Goal: Transaction & Acquisition: Purchase product/service

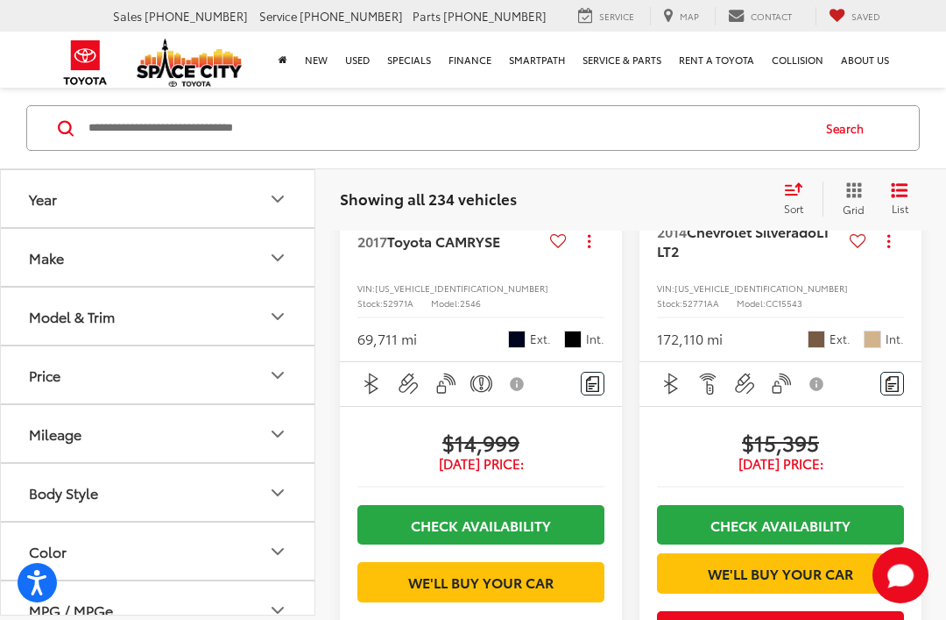
scroll to position [4044, 0]
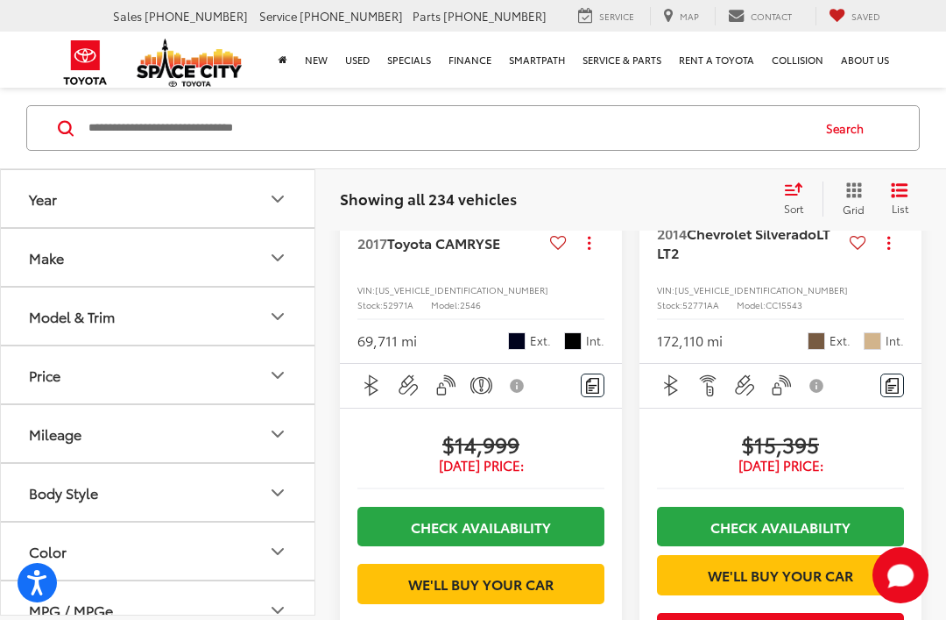
click at [610, 46] on button "Next image" at bounding box center [604, 15] width 35 height 61
click at [612, 46] on button "Next image" at bounding box center [604, 15] width 35 height 61
click at [574, 124] on img "2017 Toyota CAMRY SE 2" at bounding box center [481, 17] width 285 height 214
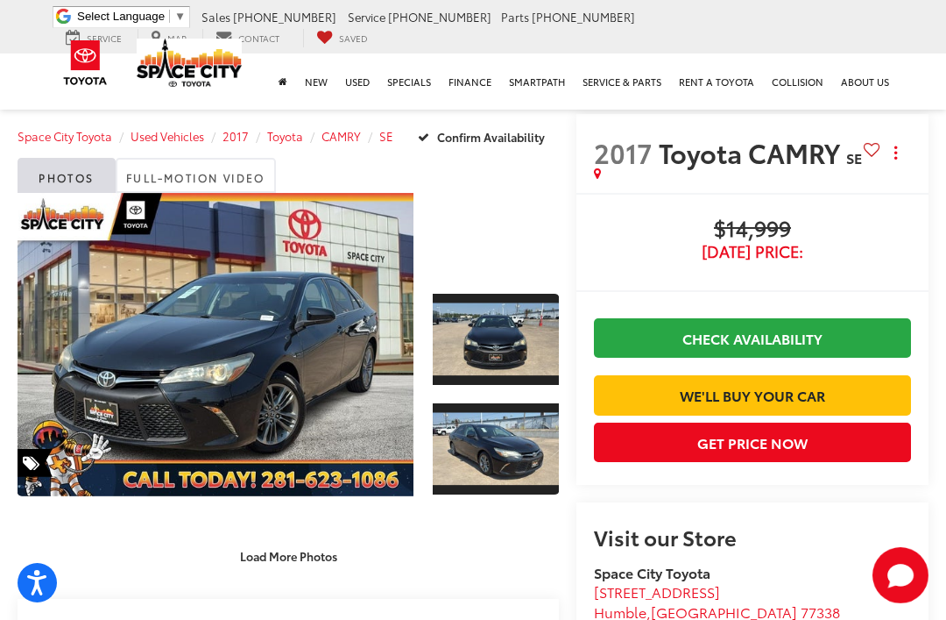
click at [533, 455] on link "Expand Photo 2" at bounding box center [496, 448] width 126 height 95
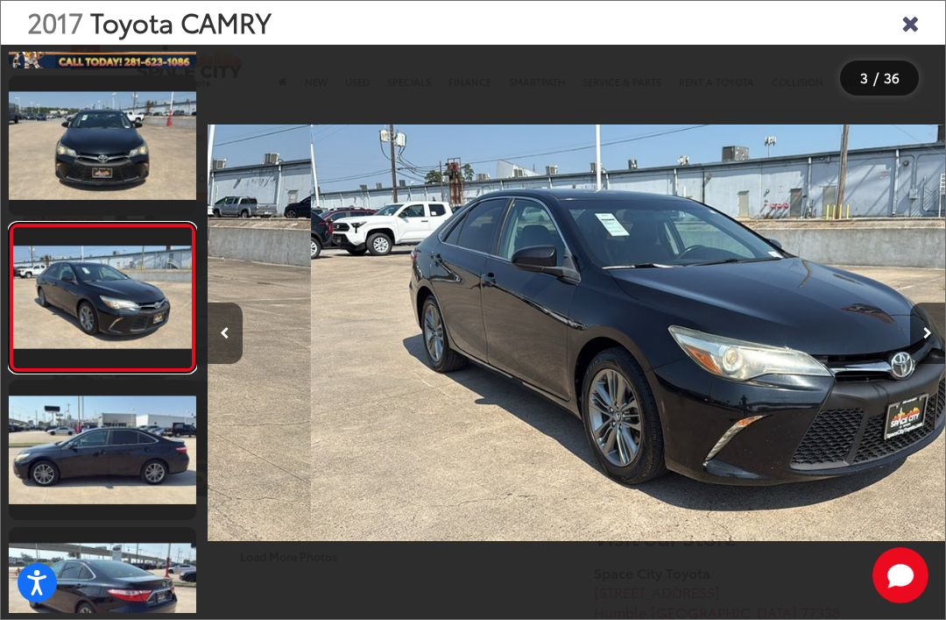
scroll to position [140, 0]
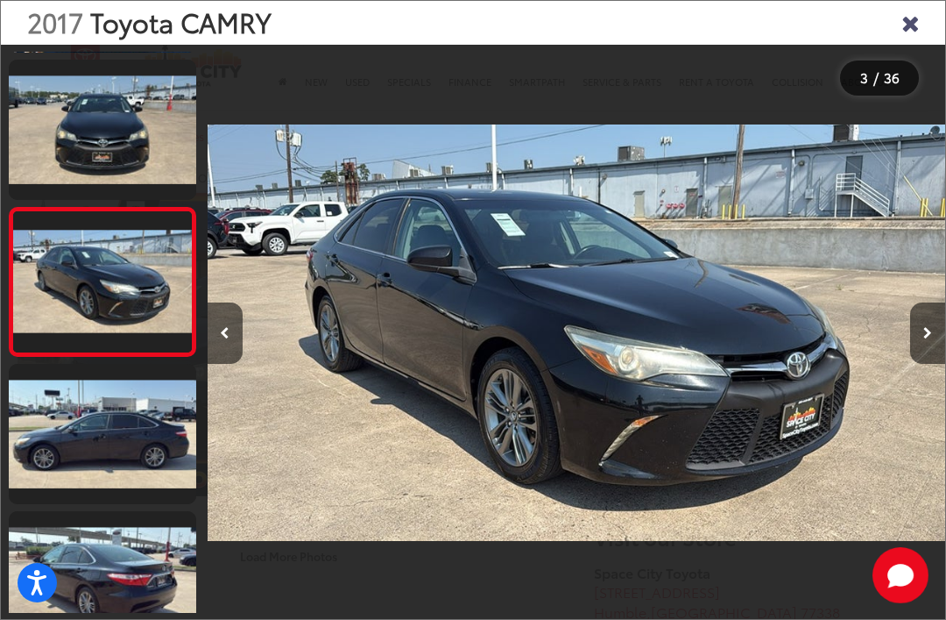
click at [934, 349] on button "Next image" at bounding box center [927, 332] width 35 height 61
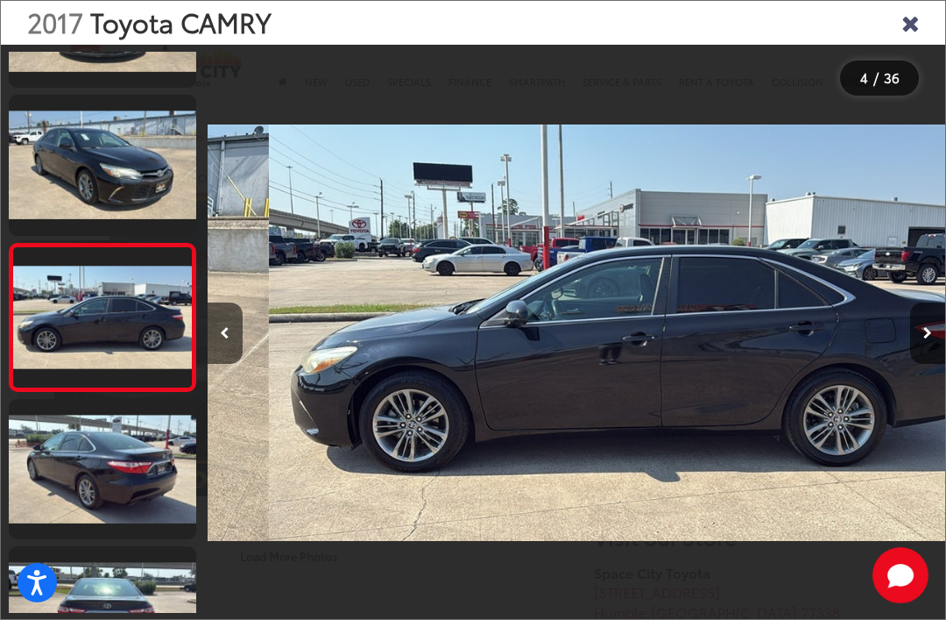
scroll to position [0, 2214]
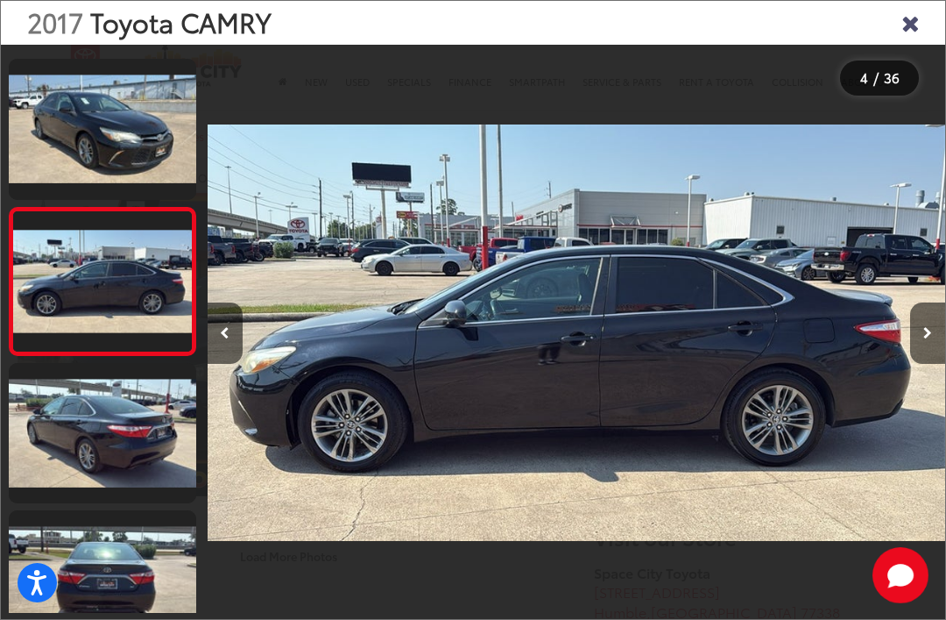
click at [923, 356] on button "Next image" at bounding box center [927, 332] width 35 height 61
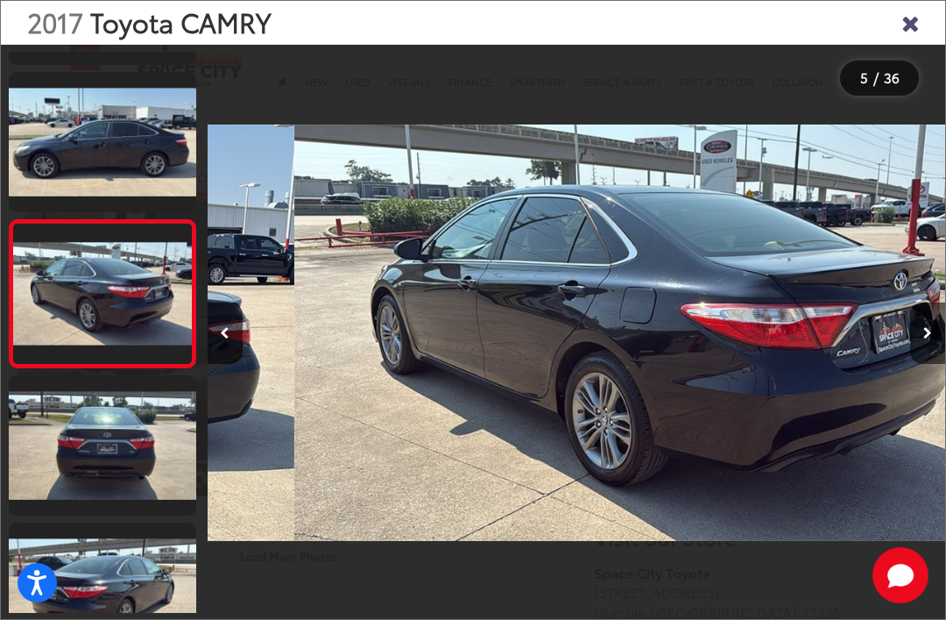
scroll to position [0, 2953]
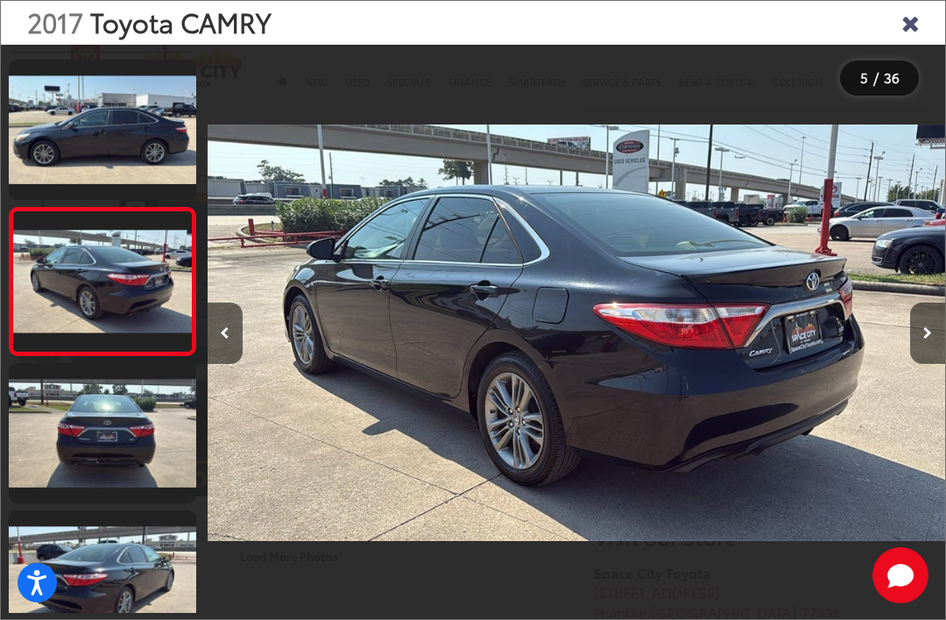
click at [905, 372] on div at bounding box center [853, 333] width 185 height 576
click at [924, 364] on button "Next image" at bounding box center [927, 332] width 35 height 61
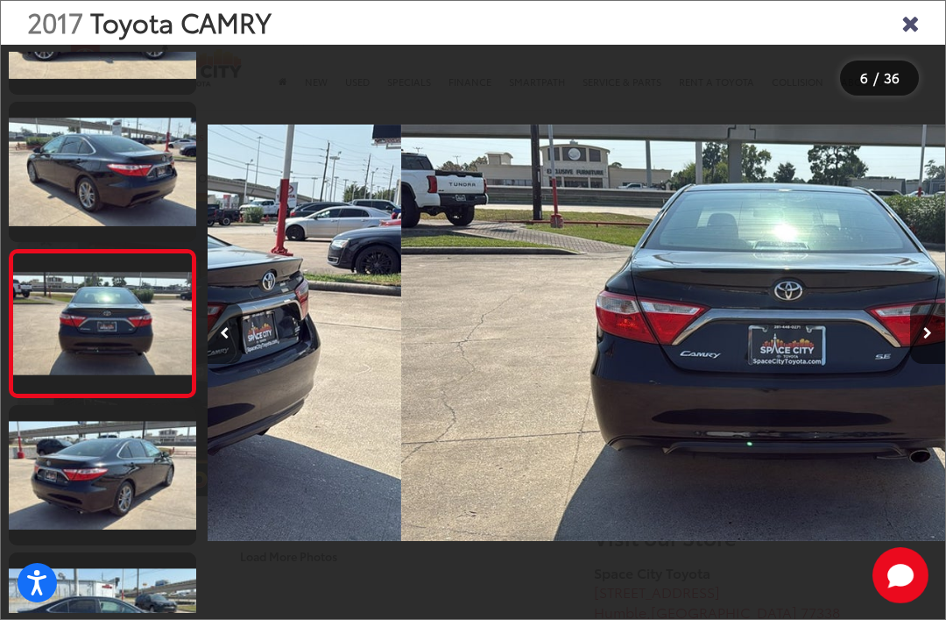
scroll to position [0, 3691]
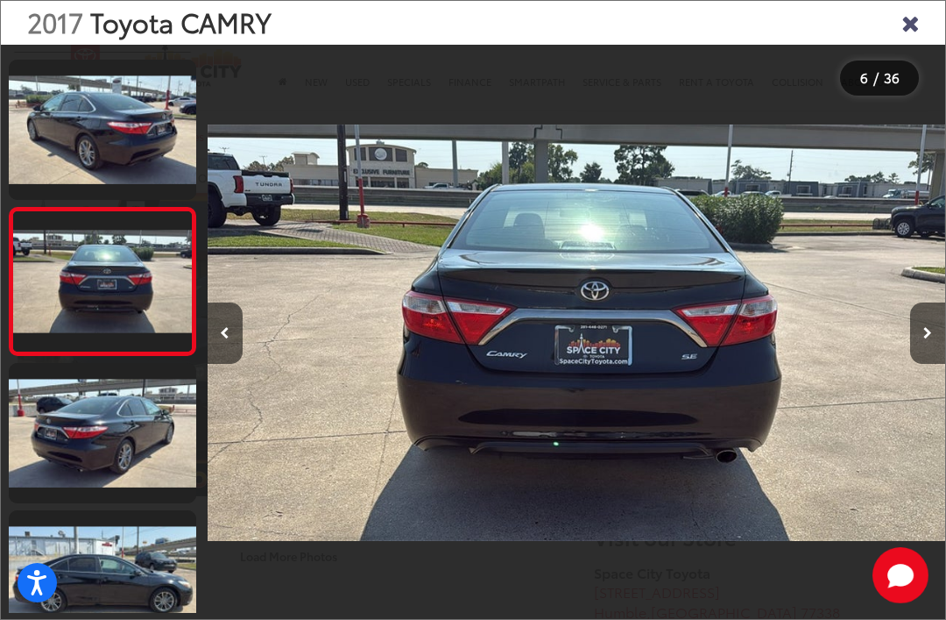
click at [922, 364] on button "Next image" at bounding box center [927, 332] width 35 height 61
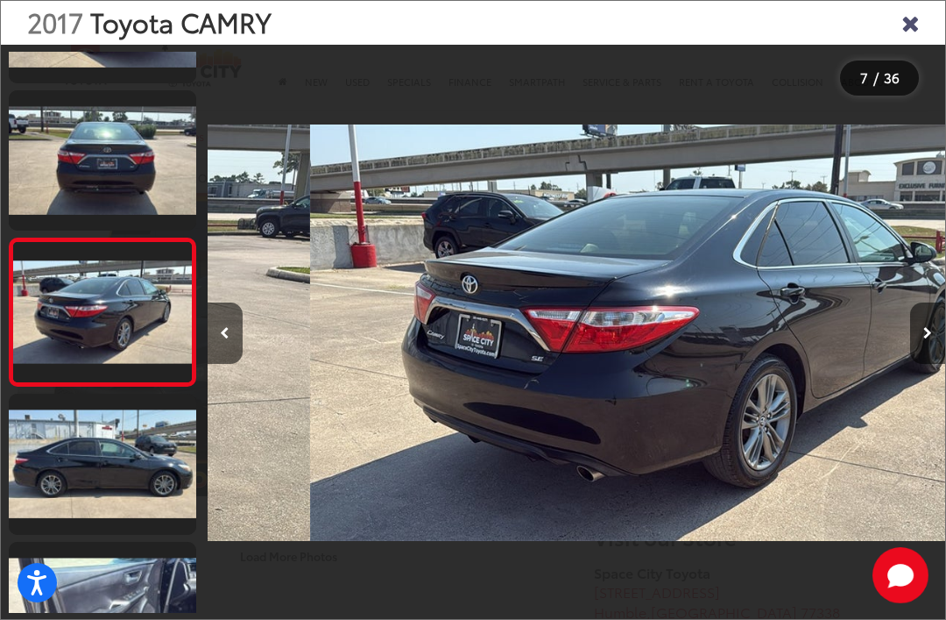
scroll to position [0, 4429]
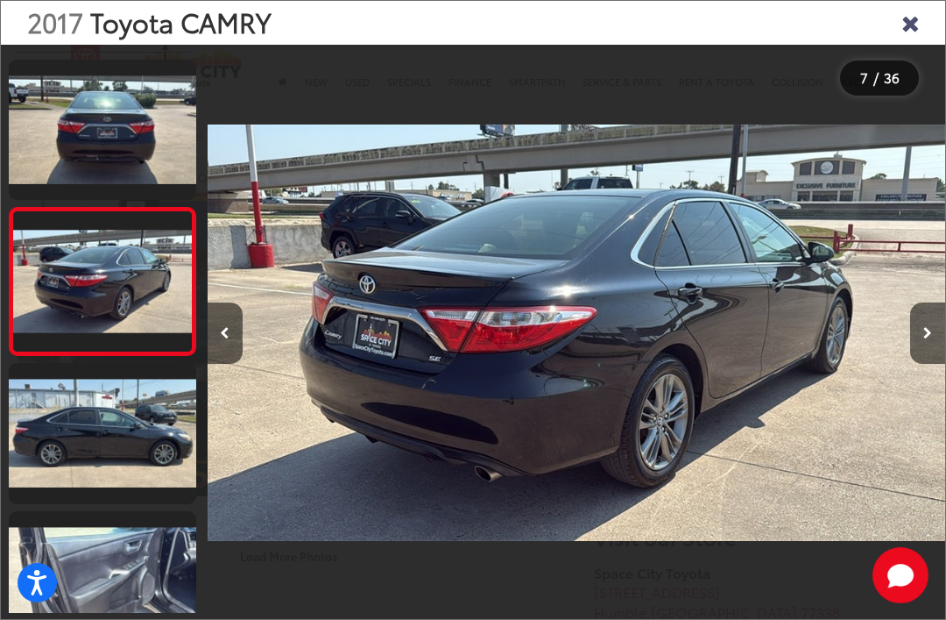
click at [939, 364] on button "Next image" at bounding box center [927, 332] width 35 height 61
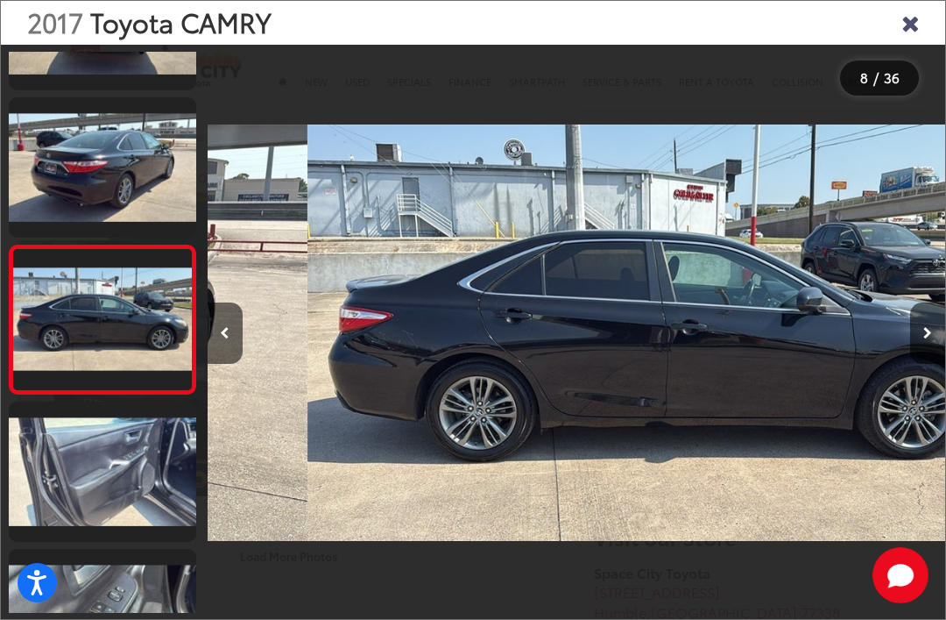
scroll to position [0, 5168]
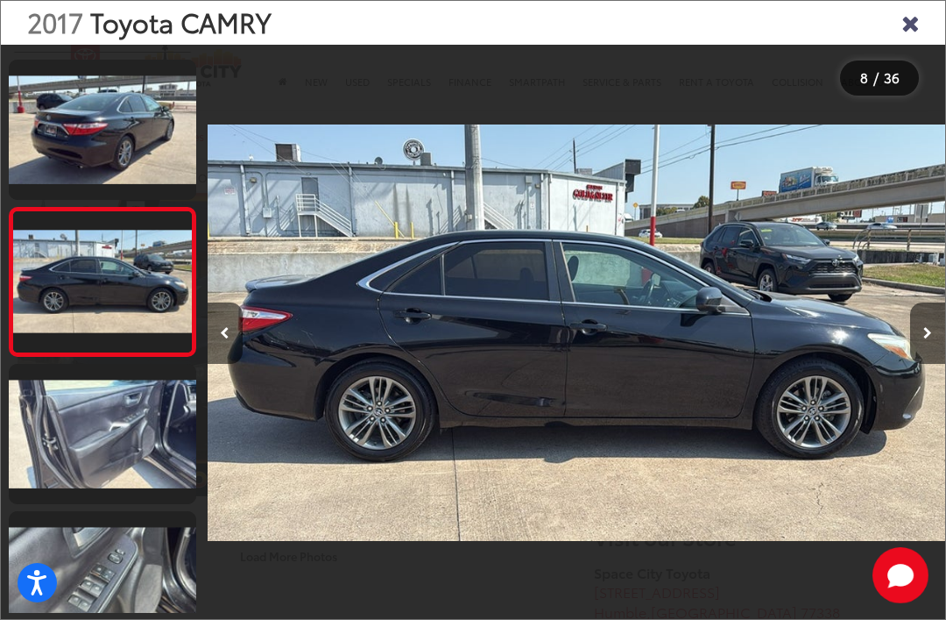
click at [917, 364] on button "Next image" at bounding box center [927, 332] width 35 height 61
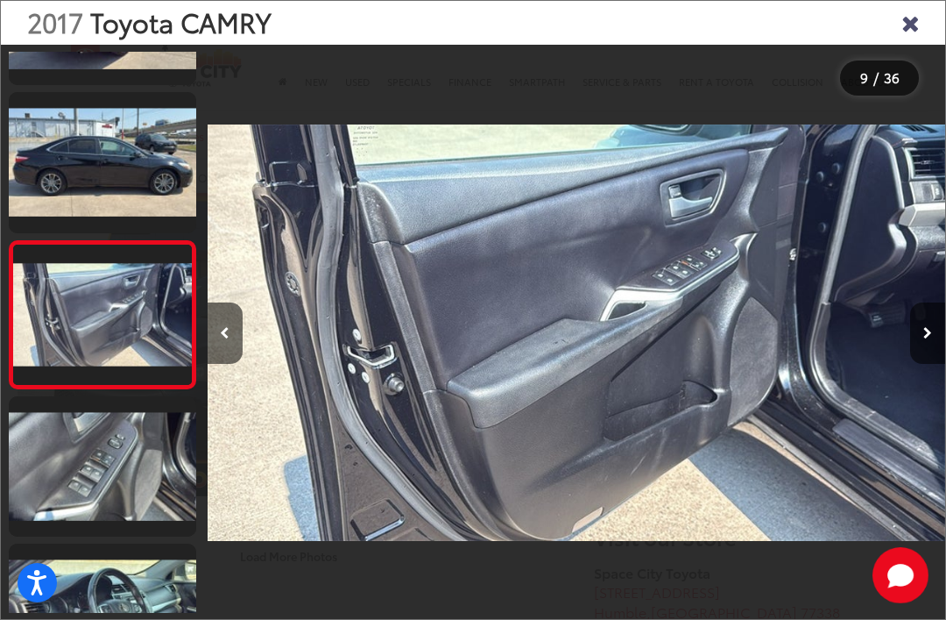
scroll to position [1025, 0]
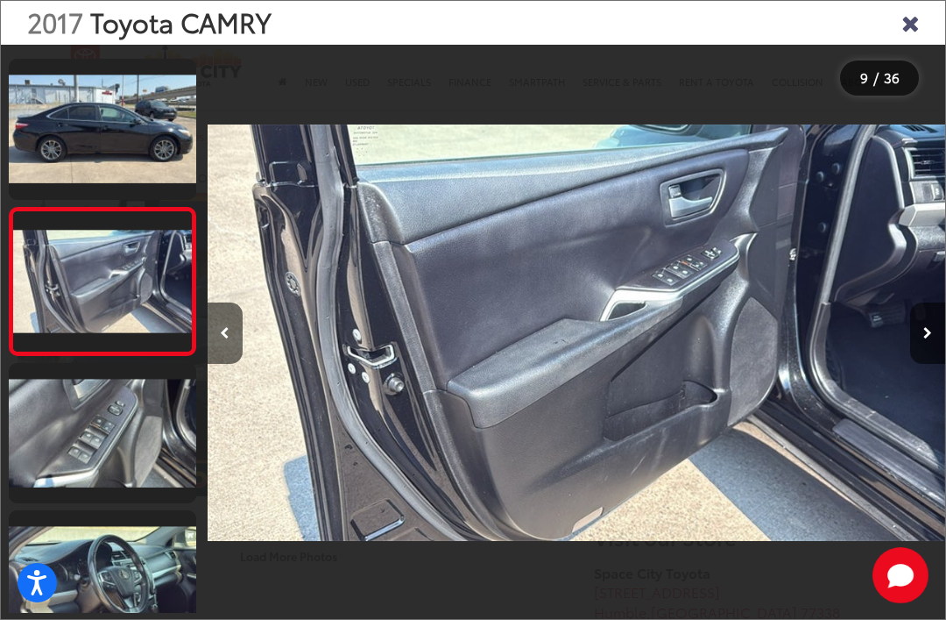
click at [935, 364] on button "Next image" at bounding box center [927, 332] width 35 height 61
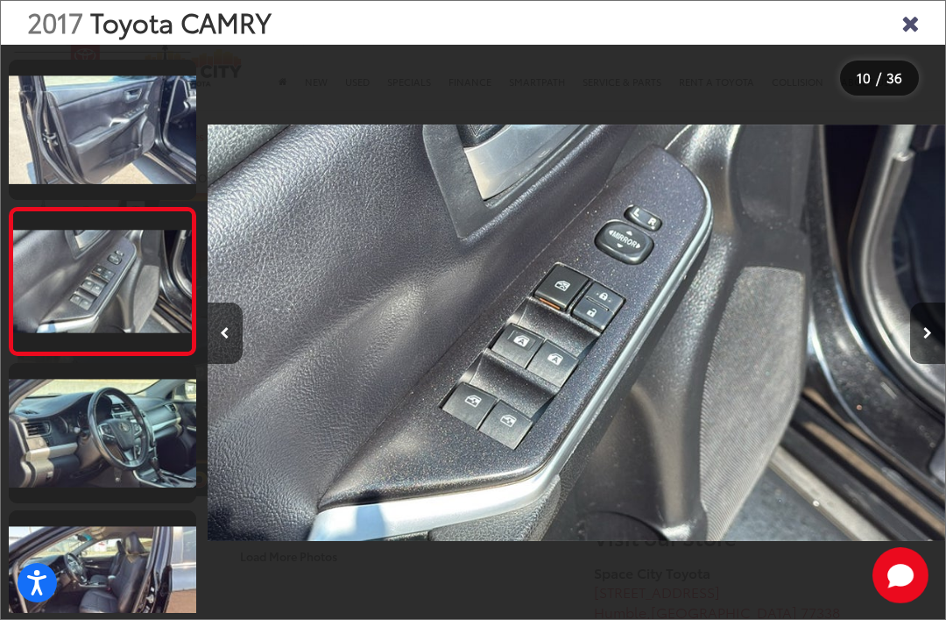
click at [944, 361] on button "Next image" at bounding box center [927, 332] width 35 height 61
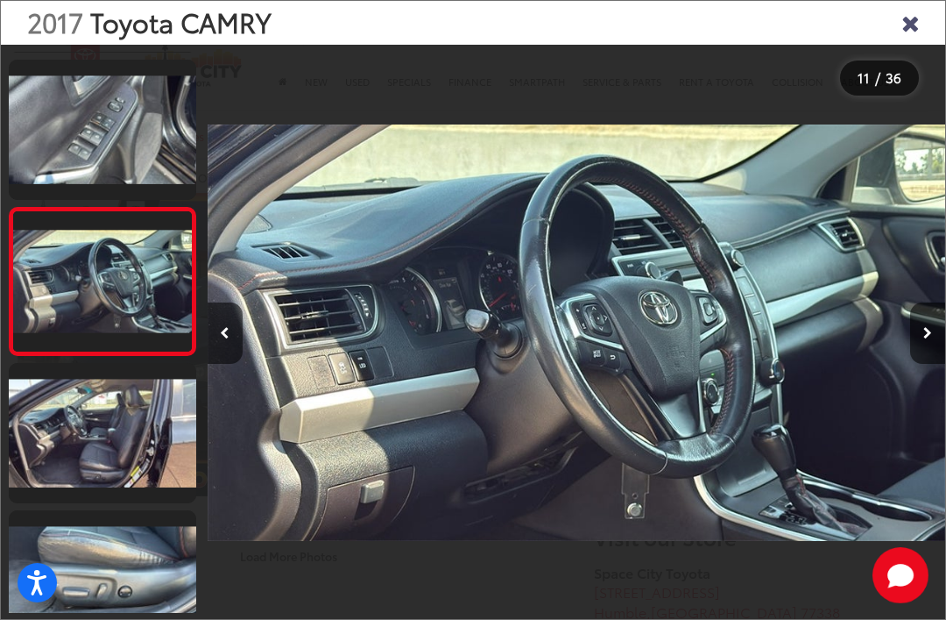
click at [914, 364] on button "Next image" at bounding box center [927, 332] width 35 height 61
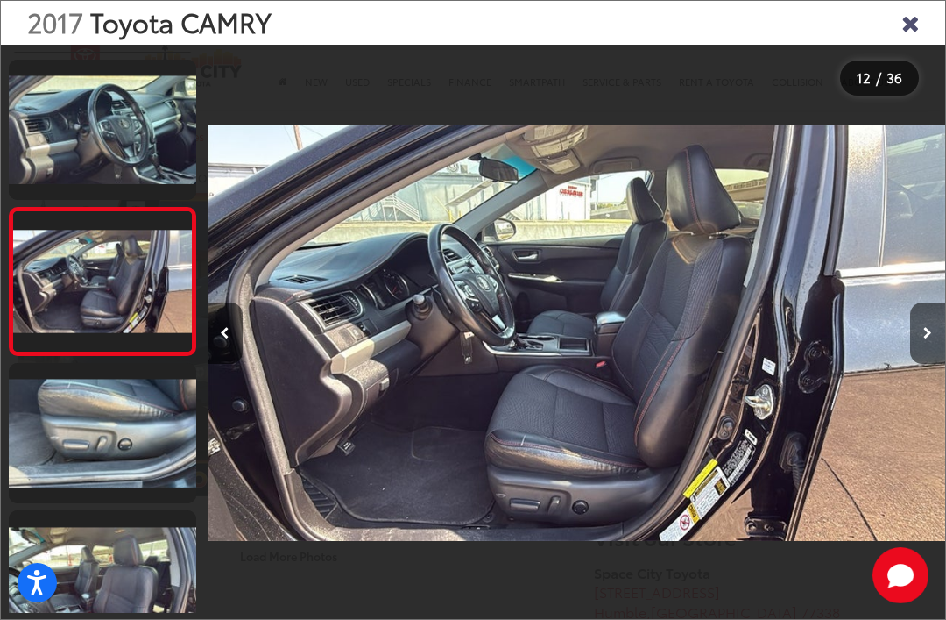
click at [910, 364] on button "Next image" at bounding box center [927, 332] width 35 height 61
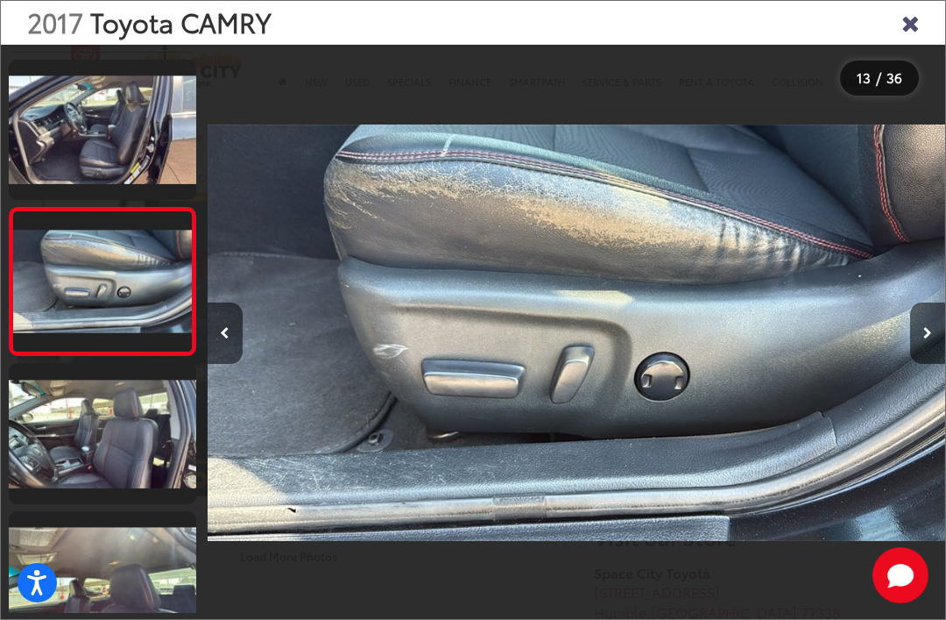
click at [921, 364] on button "Next image" at bounding box center [927, 332] width 35 height 61
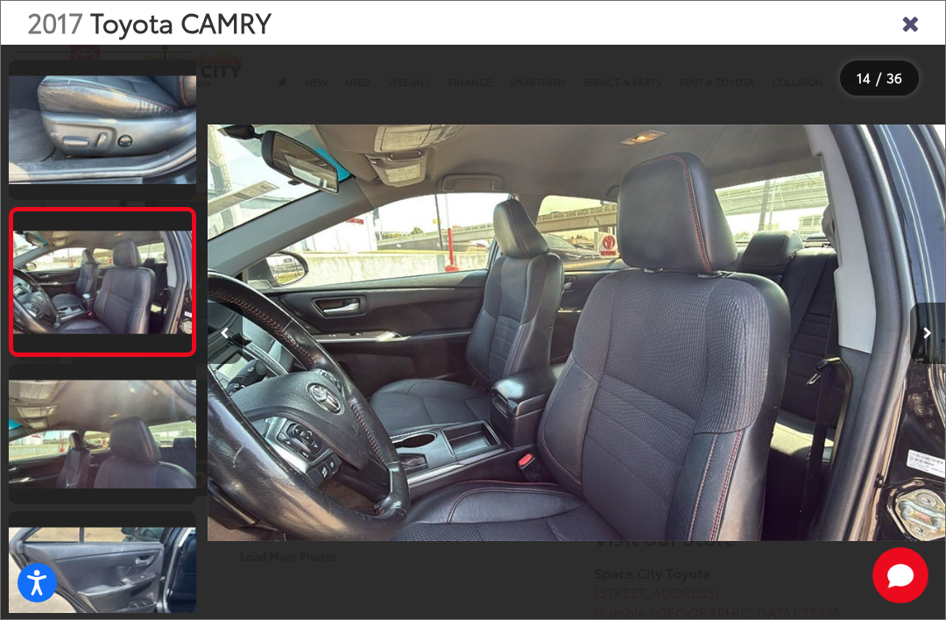
click at [944, 359] on button "Next image" at bounding box center [927, 332] width 35 height 61
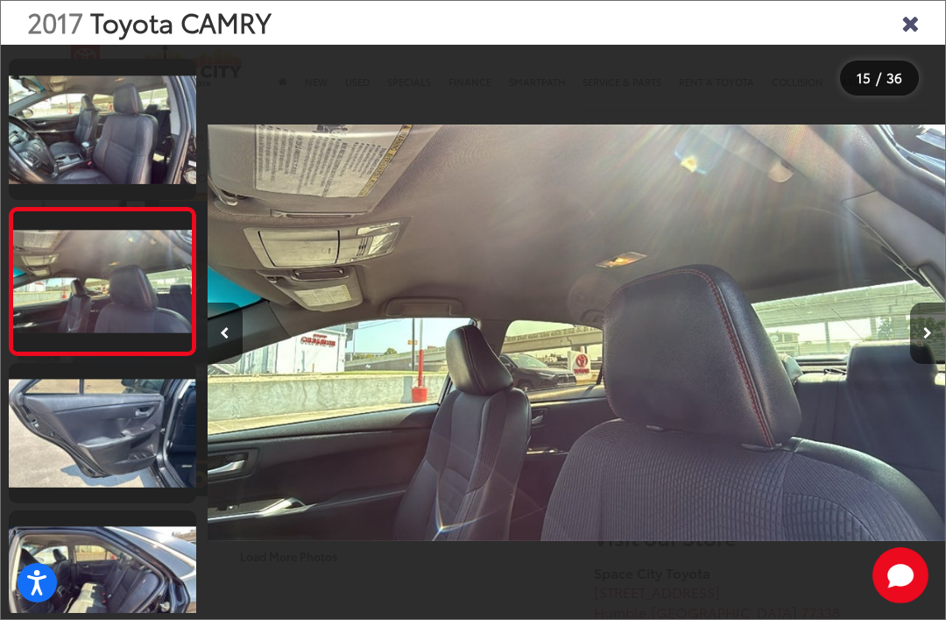
click at [944, 355] on button "Next image" at bounding box center [927, 332] width 35 height 61
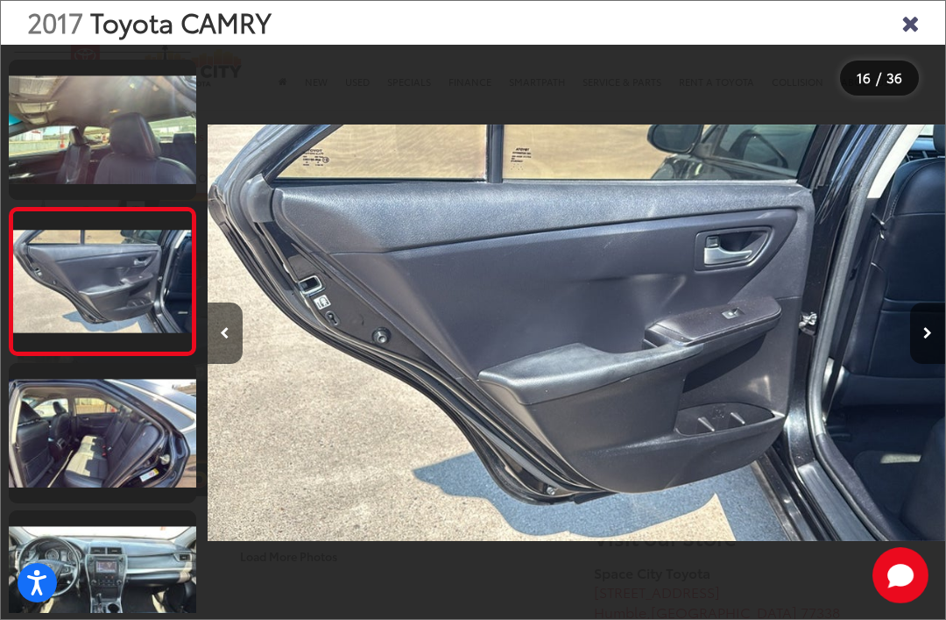
click at [932, 359] on button "Next image" at bounding box center [927, 332] width 35 height 61
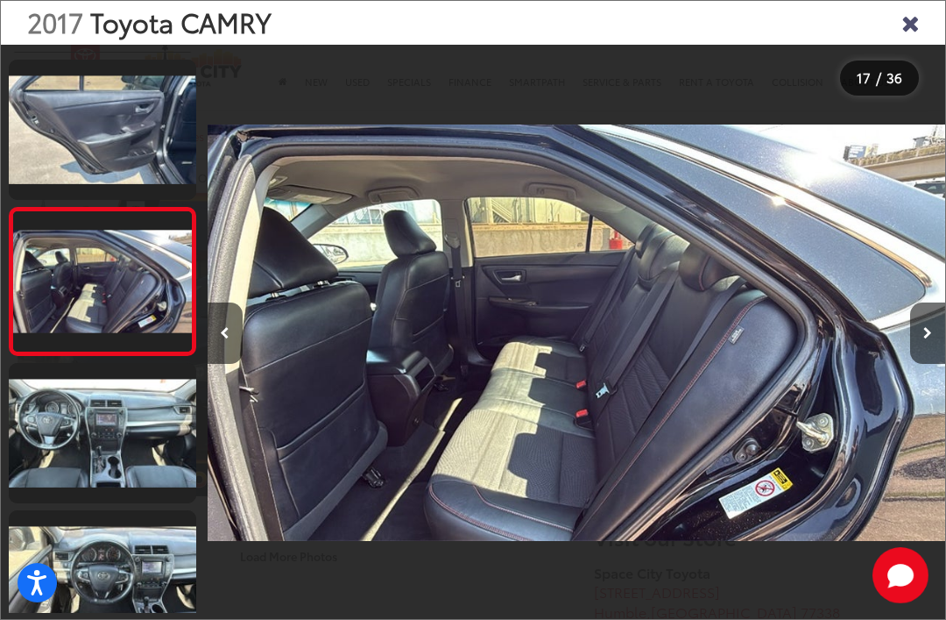
click at [941, 359] on button "Next image" at bounding box center [927, 332] width 35 height 61
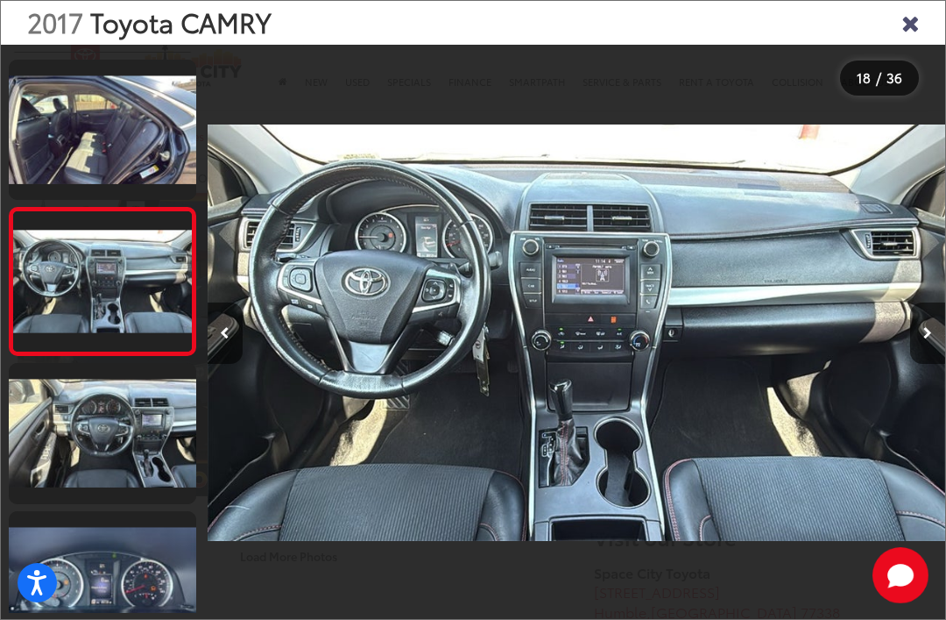
click at [918, 346] on button "Next image" at bounding box center [927, 332] width 35 height 61
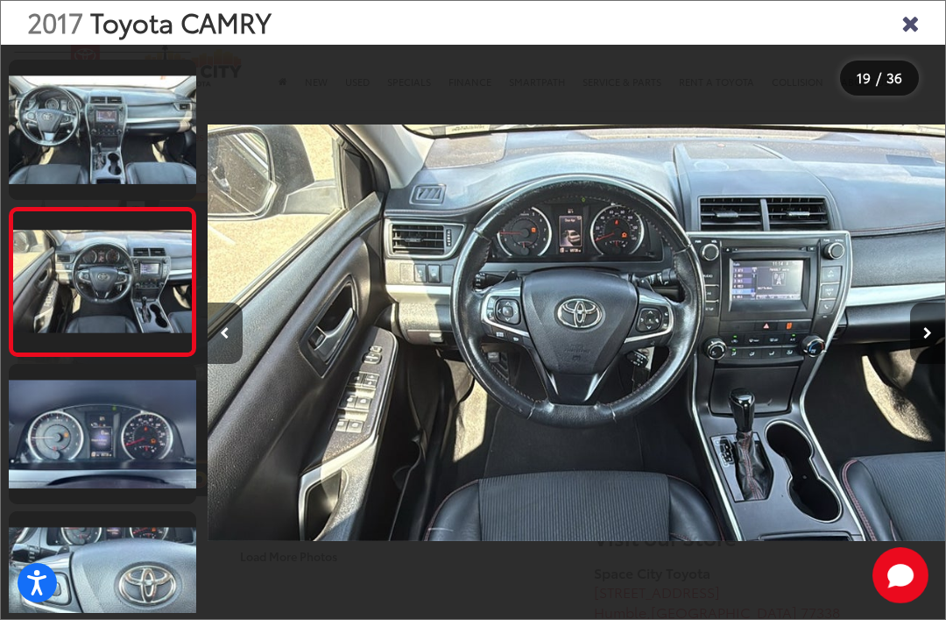
click at [941, 344] on button "Next image" at bounding box center [927, 332] width 35 height 61
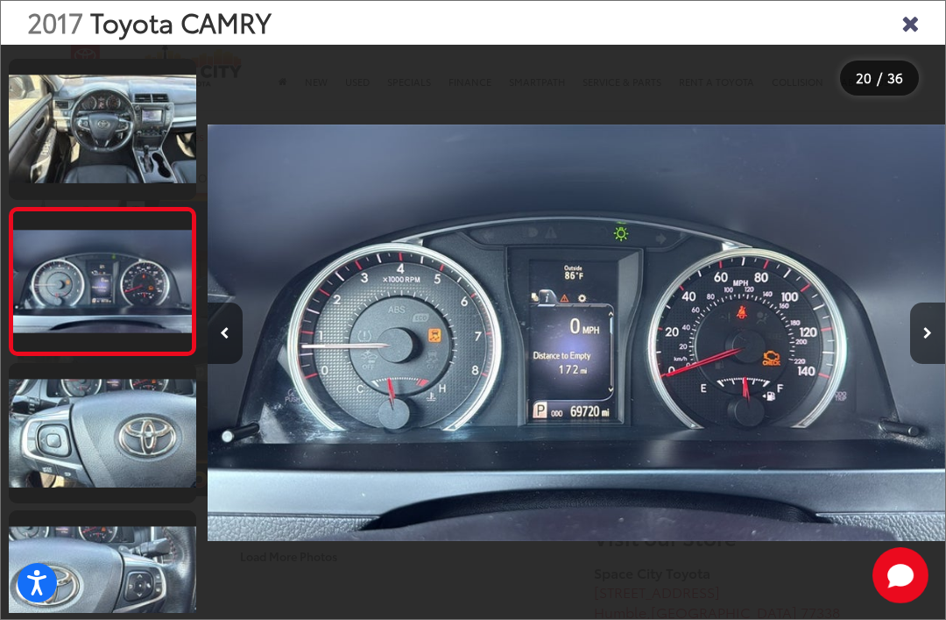
click at [944, 344] on button "Next image" at bounding box center [927, 332] width 35 height 61
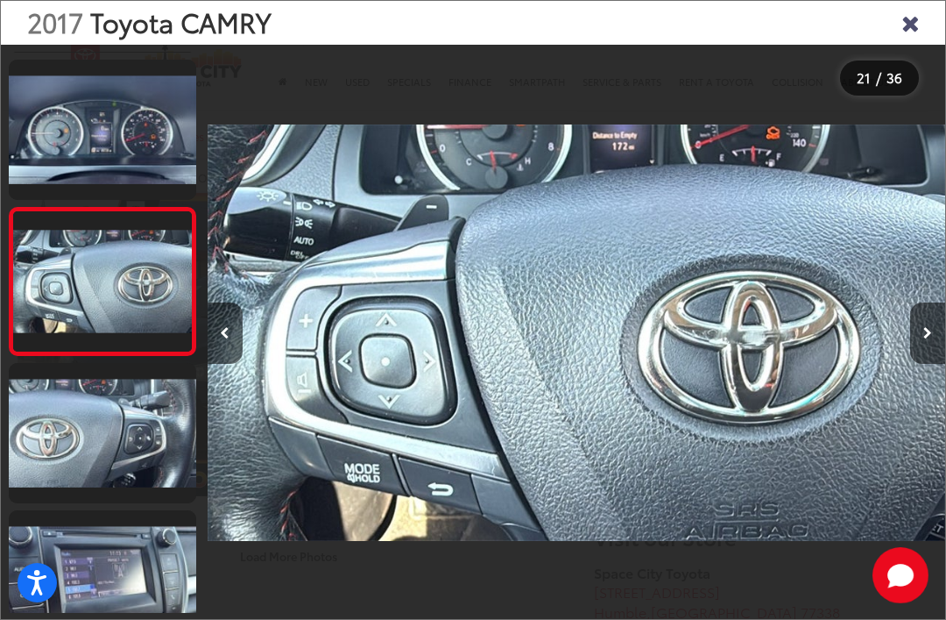
click at [944, 340] on button "Next image" at bounding box center [927, 332] width 35 height 61
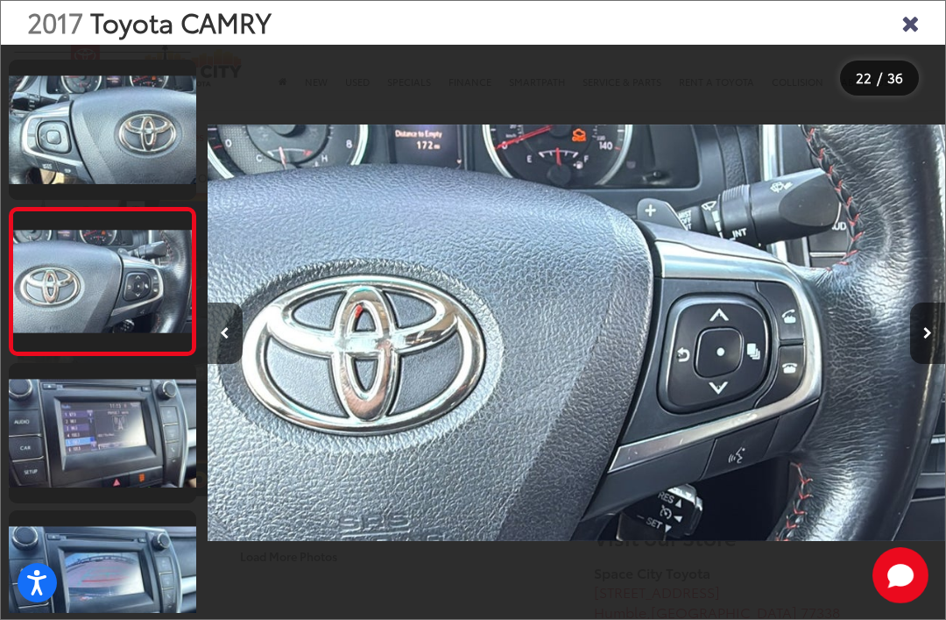
click at [944, 336] on button "Next image" at bounding box center [927, 332] width 35 height 61
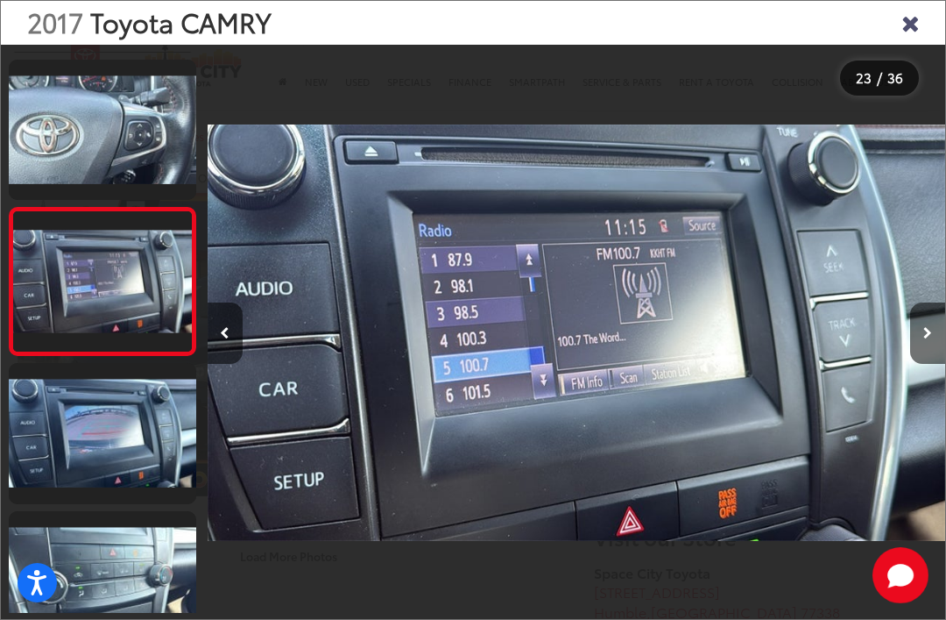
click at [944, 341] on button "Next image" at bounding box center [927, 332] width 35 height 61
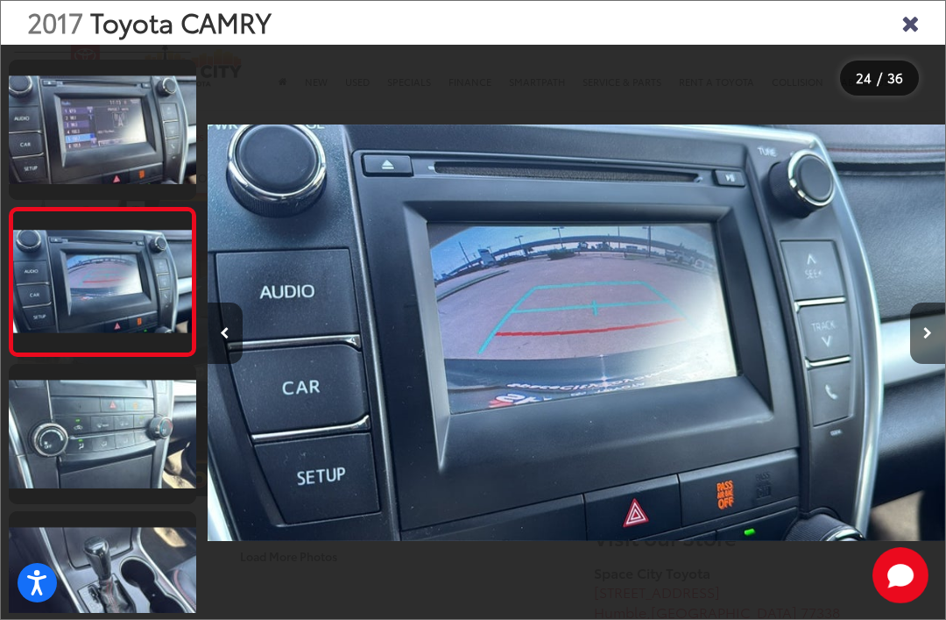
click at [943, 344] on button "Next image" at bounding box center [927, 332] width 35 height 61
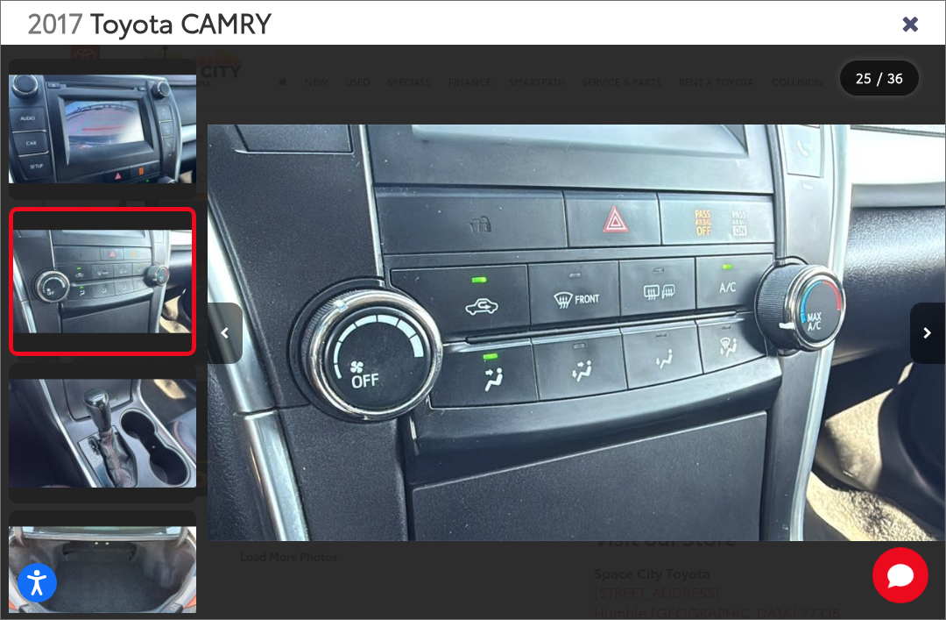
click at [944, 344] on button "Next image" at bounding box center [927, 332] width 35 height 61
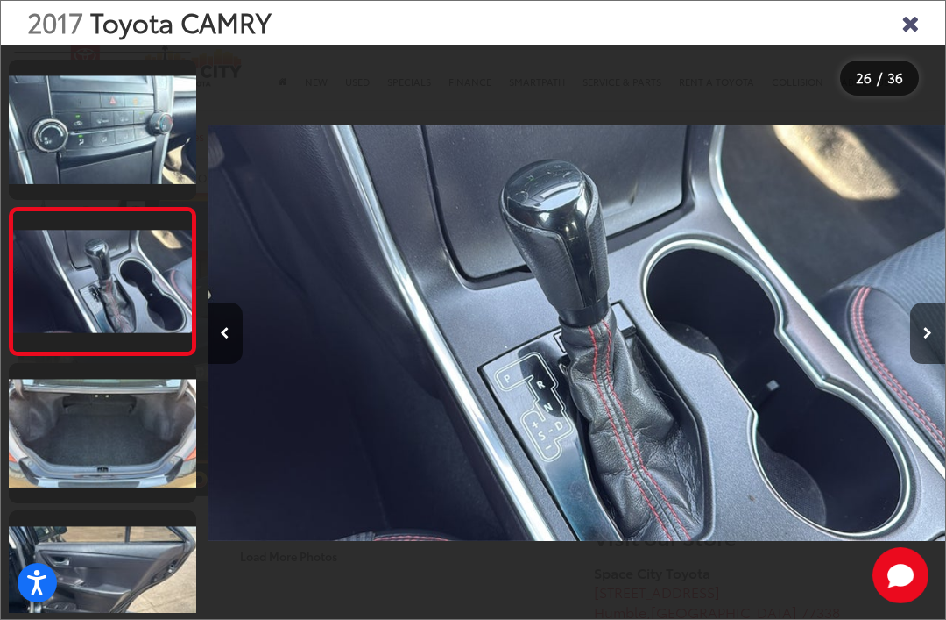
click at [943, 358] on button "Next image" at bounding box center [927, 332] width 35 height 61
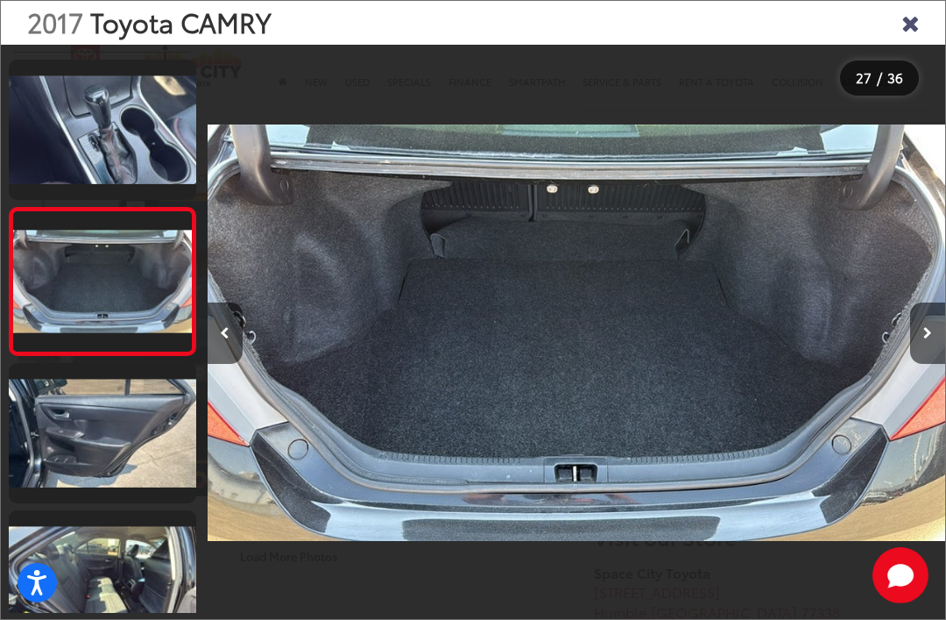
click at [939, 353] on button "Next image" at bounding box center [927, 332] width 35 height 61
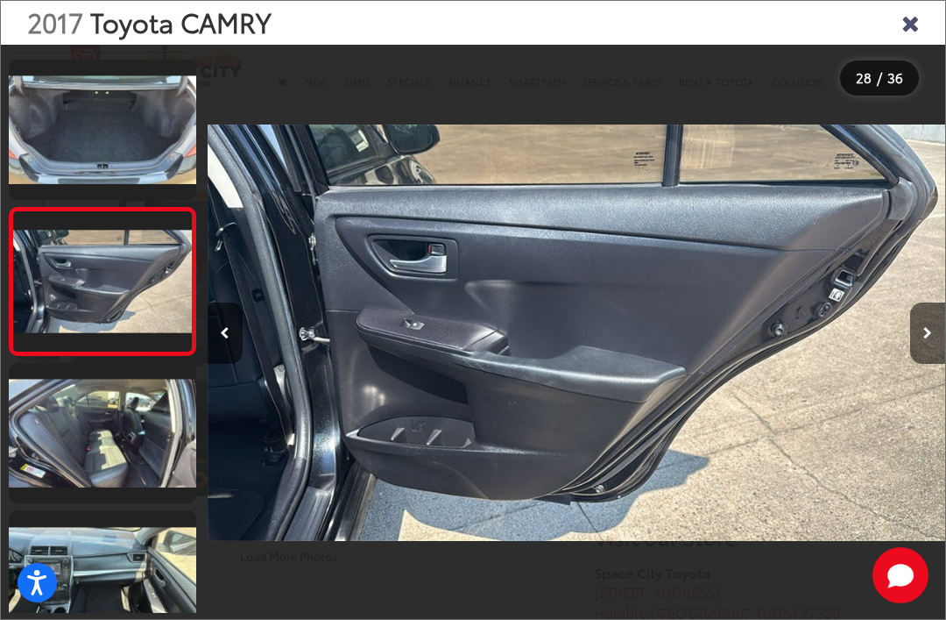
click at [944, 357] on button "Next image" at bounding box center [927, 332] width 35 height 61
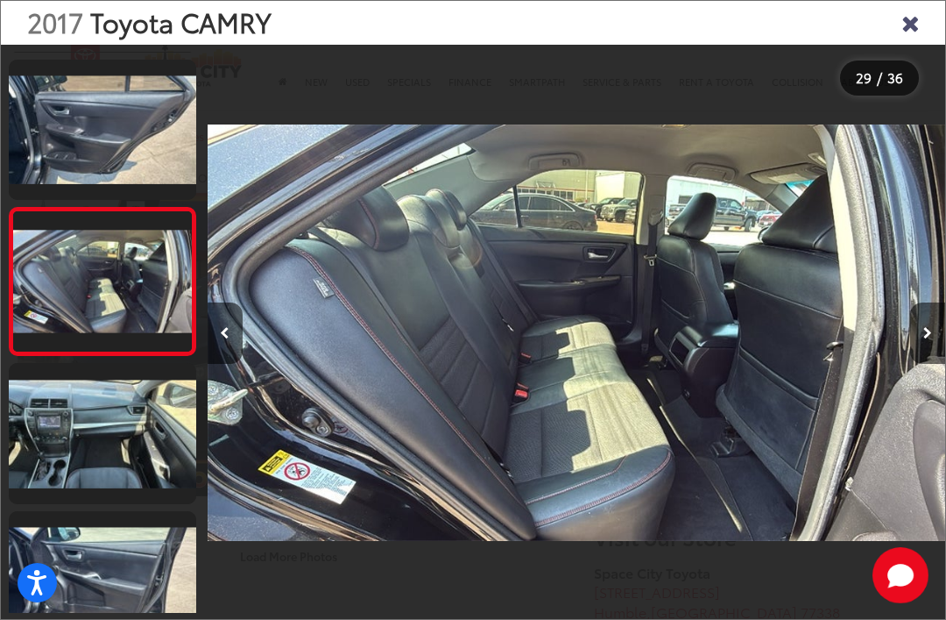
click at [944, 354] on button "Next image" at bounding box center [927, 332] width 35 height 61
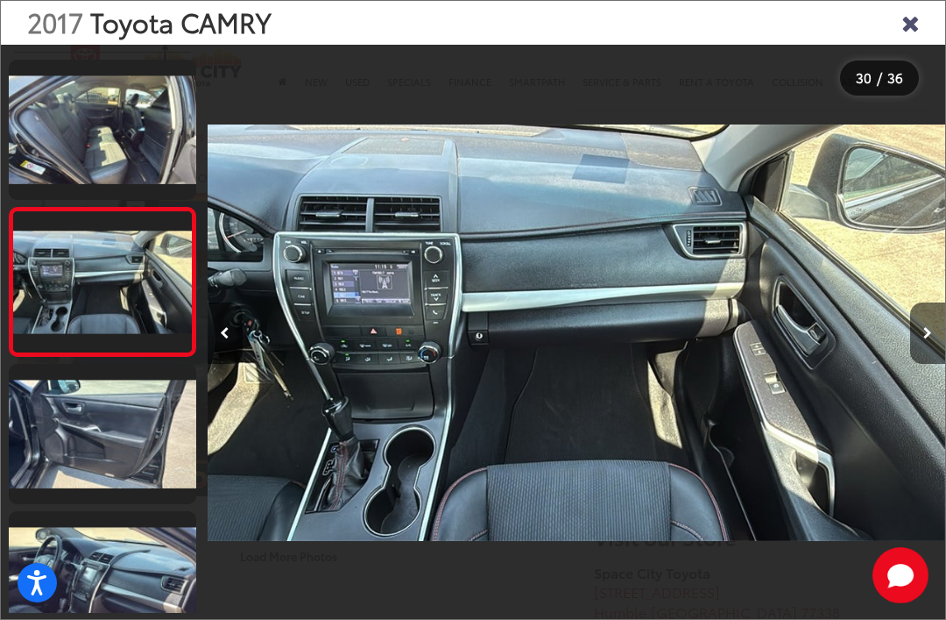
click at [941, 346] on button "Next image" at bounding box center [927, 332] width 35 height 61
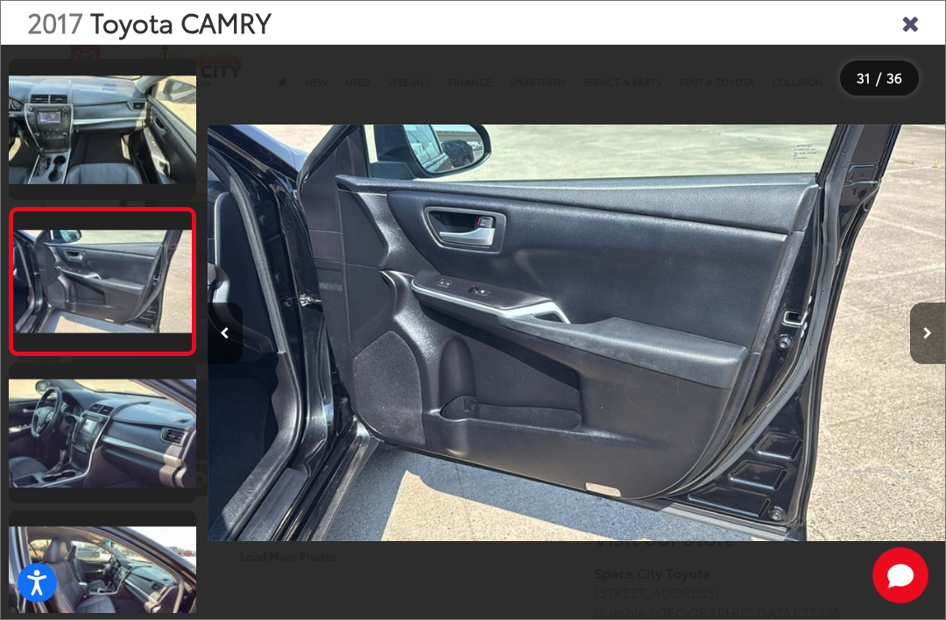
click at [937, 346] on button "Next image" at bounding box center [927, 332] width 35 height 61
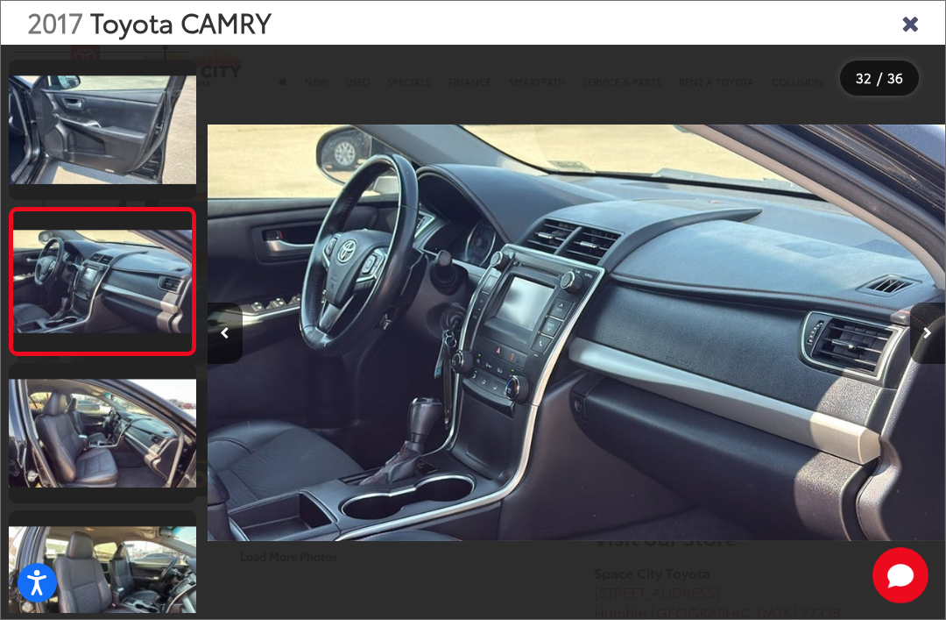
click at [943, 361] on button "Next image" at bounding box center [927, 332] width 35 height 61
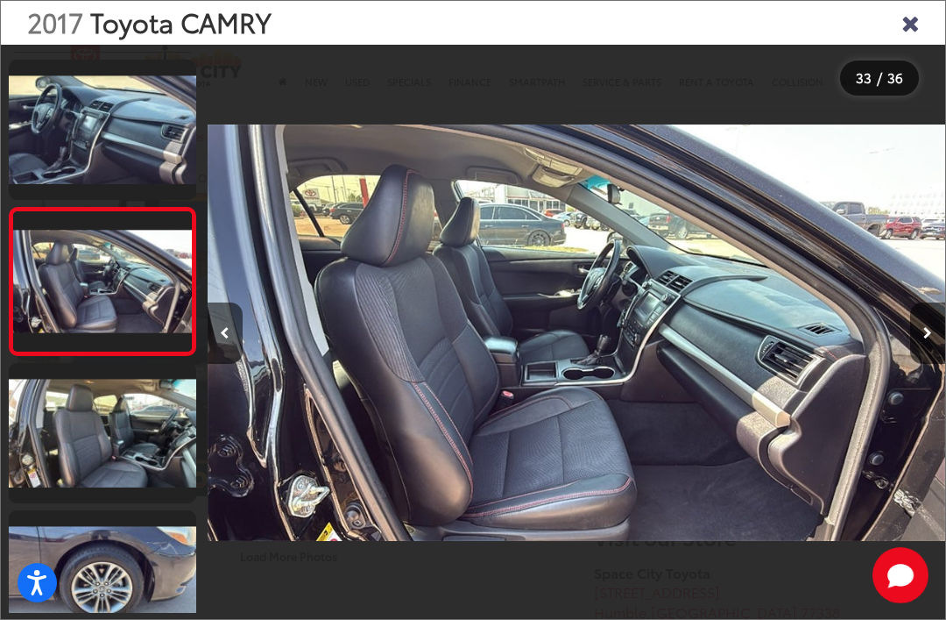
click at [943, 356] on button "Next image" at bounding box center [927, 332] width 35 height 61
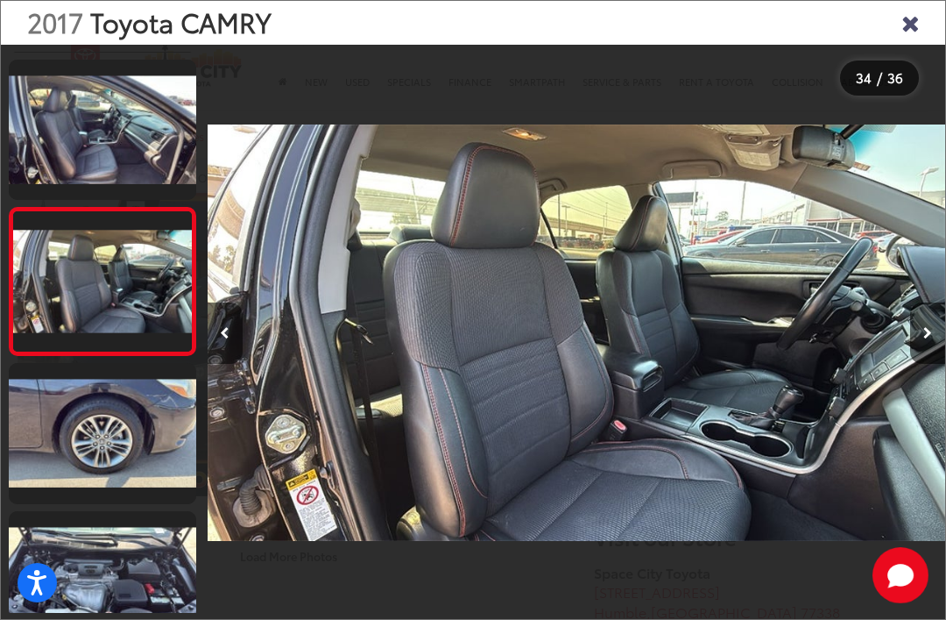
click at [939, 358] on button "Next image" at bounding box center [927, 332] width 35 height 61
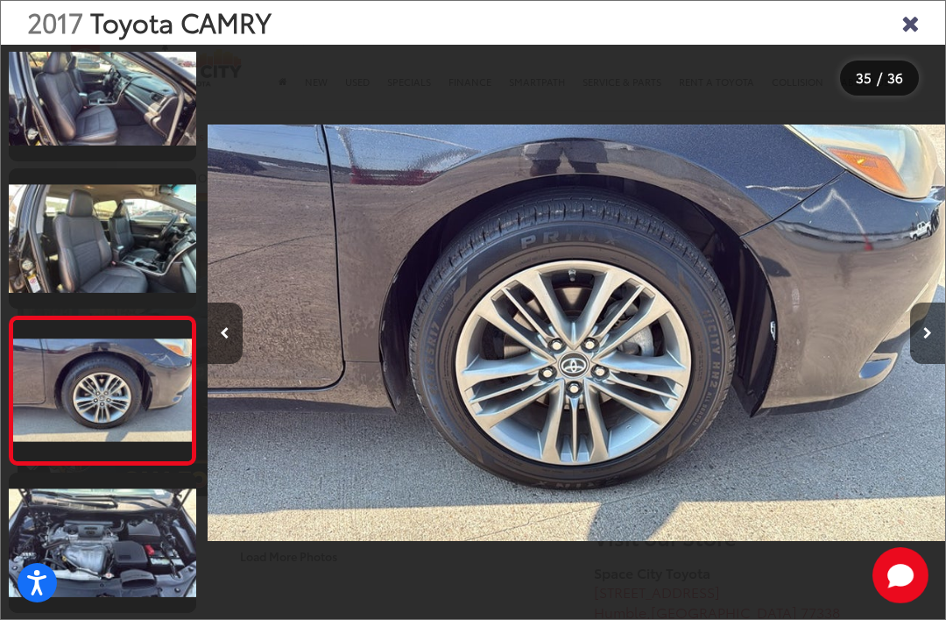
click at [941, 364] on button "Next image" at bounding box center [927, 332] width 35 height 61
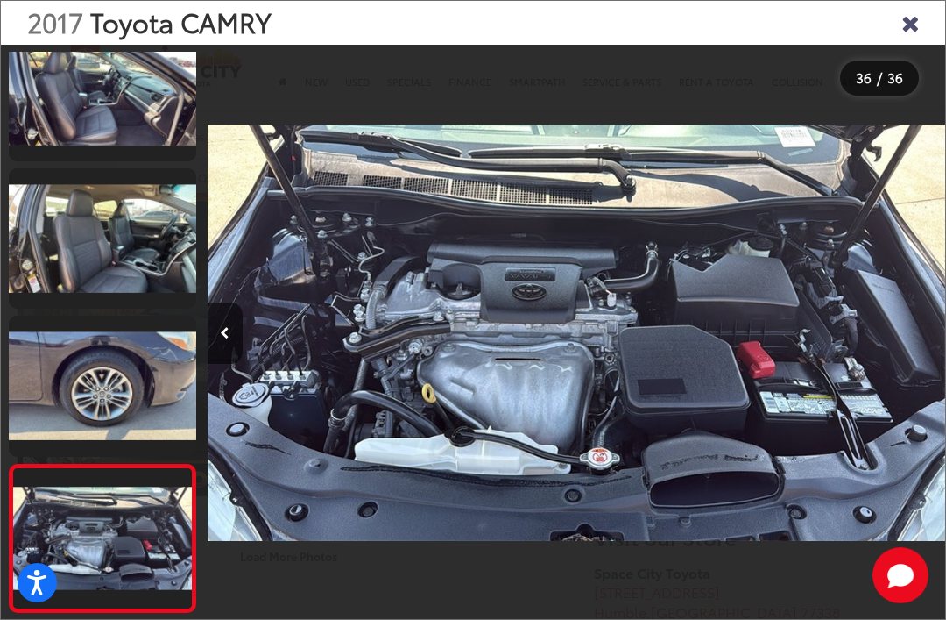
click at [917, 26] on icon "Close gallery" at bounding box center [911, 22] width 18 height 23
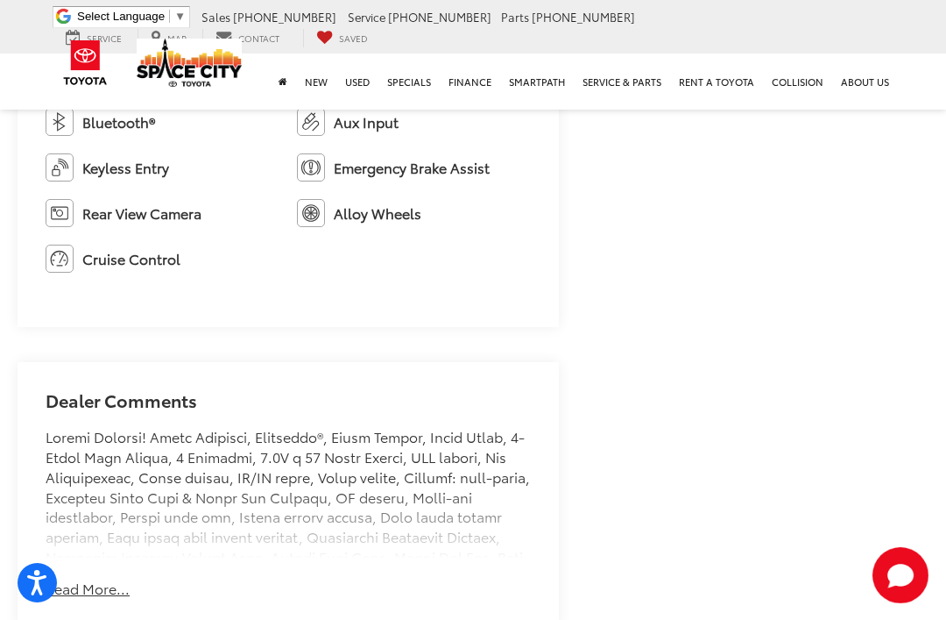
click at [116, 580] on button "Read More..." at bounding box center [88, 588] width 84 height 20
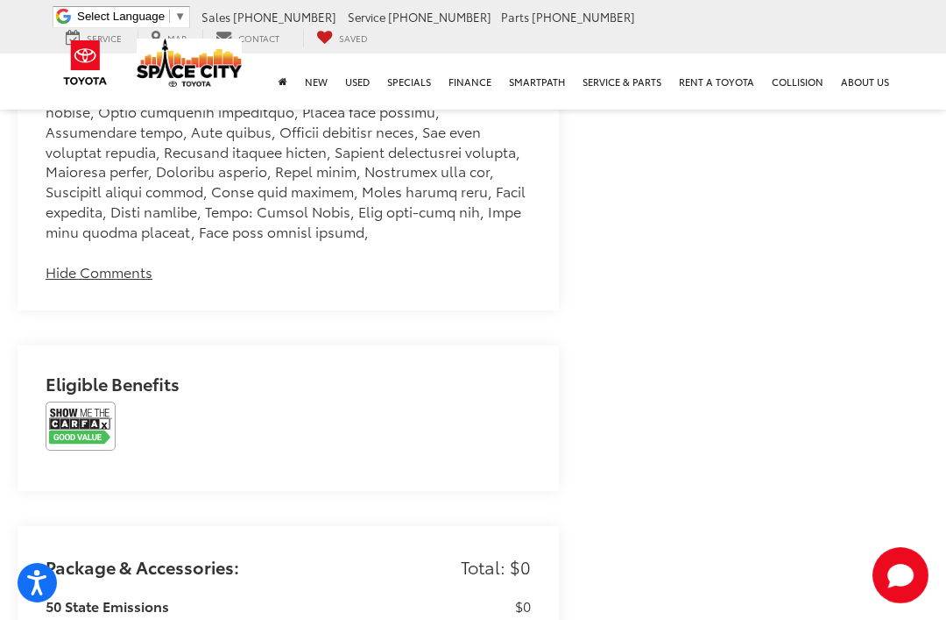
click at [130, 414] on div at bounding box center [288, 431] width 485 height 61
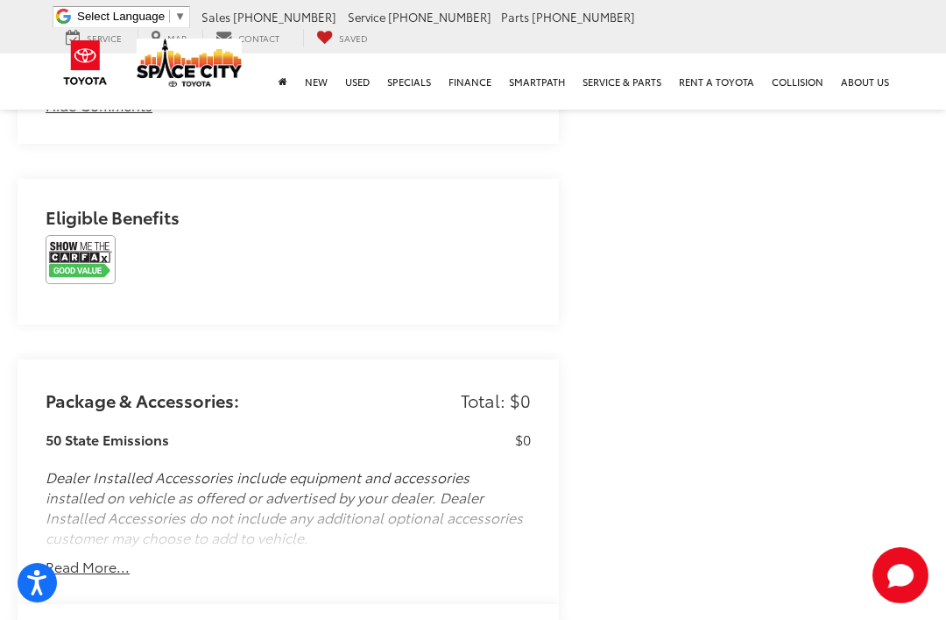
click at [83, 253] on div "Eligible Benefits" at bounding box center [289, 251] width 542 height 145
click at [88, 239] on img at bounding box center [81, 259] width 70 height 49
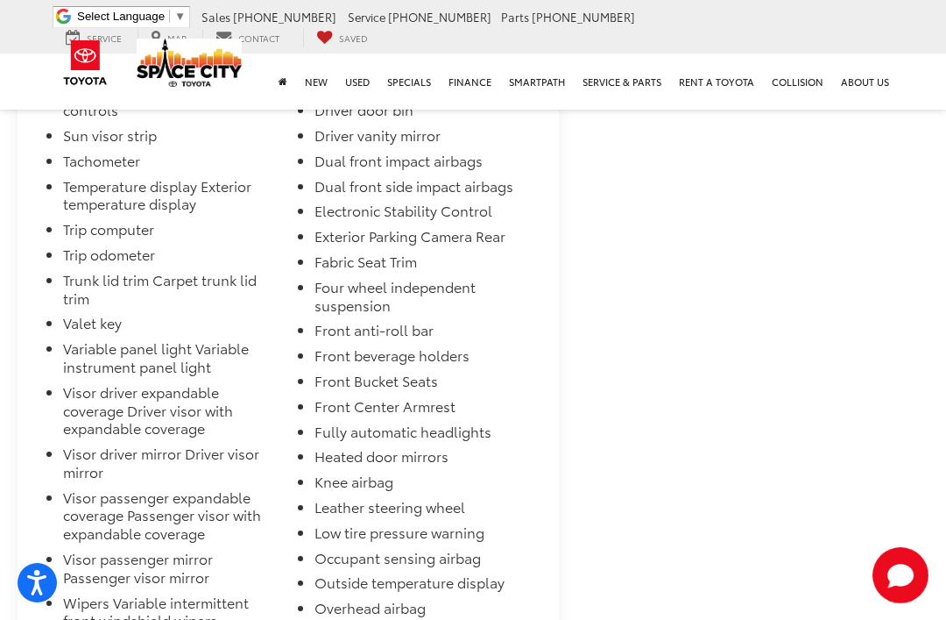
scroll to position [6927, 0]
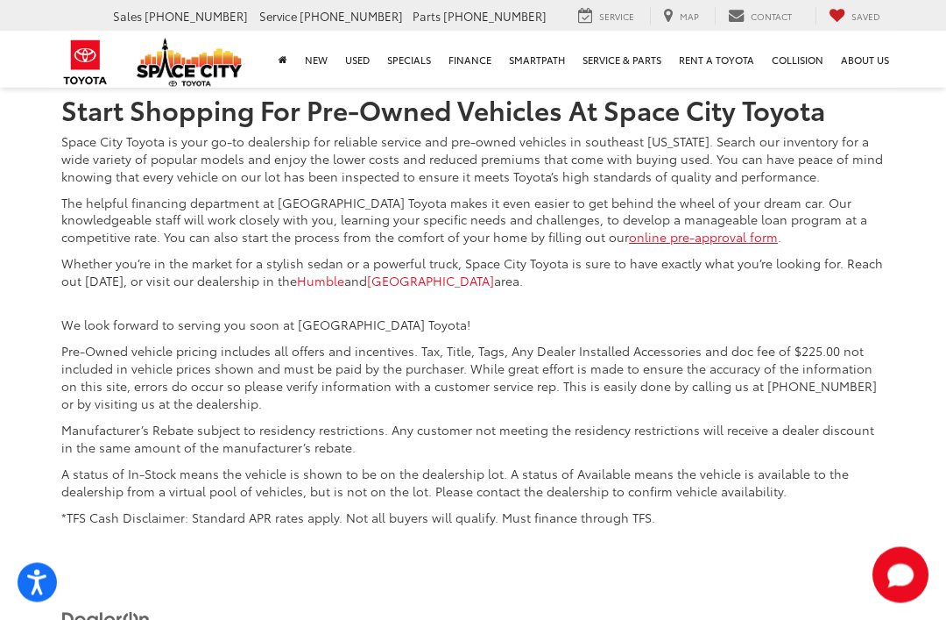
scroll to position [6000, 0]
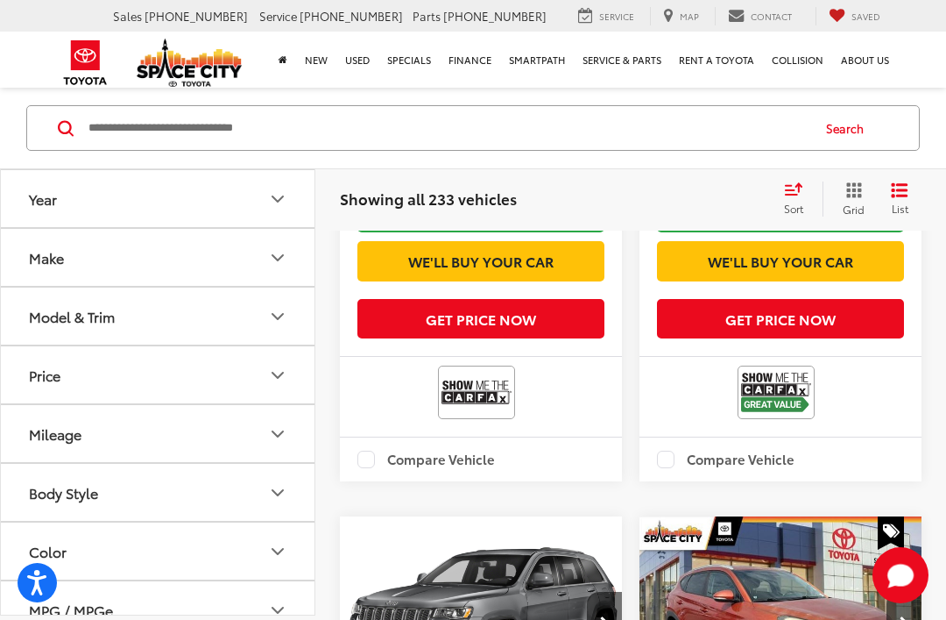
scroll to position [1661, 0]
